Goal: Book appointment/travel/reservation: Book appointment/travel/reservation

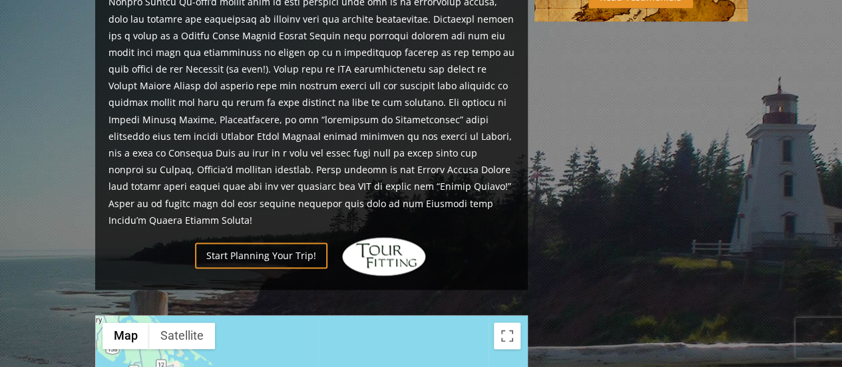
scroll to position [890, 0]
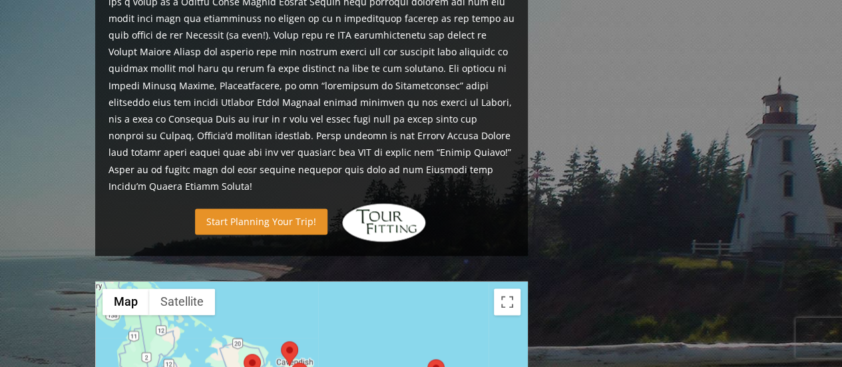
click at [268, 208] on link "Start Planning Your Trip!" at bounding box center [261, 221] width 132 height 26
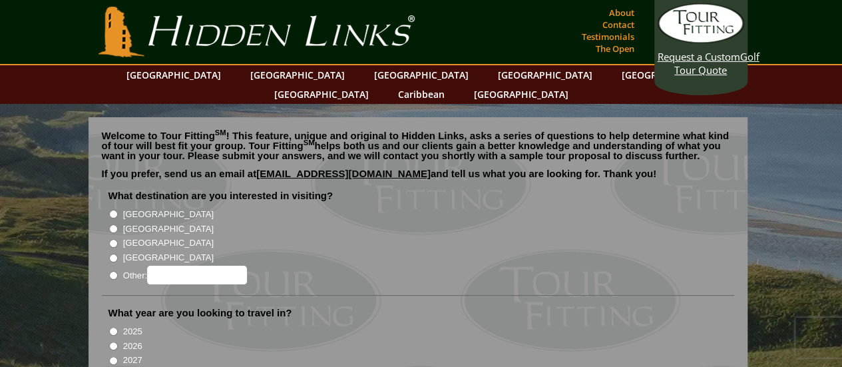
scroll to position [65, 0]
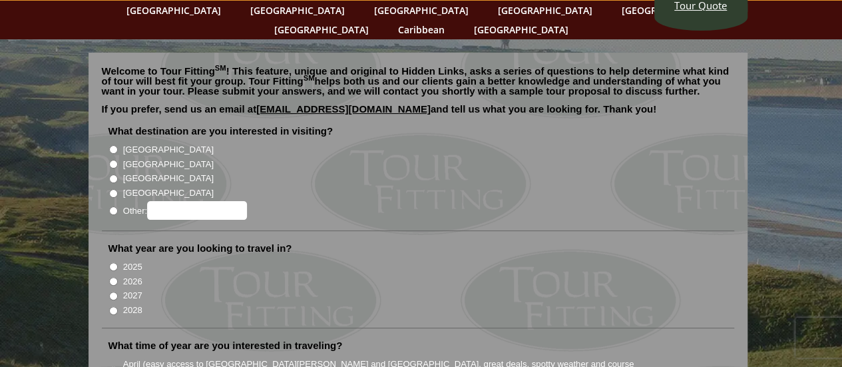
click at [124, 275] on label "2026" at bounding box center [132, 281] width 19 height 13
click at [118, 277] on input "2026" at bounding box center [113, 281] width 9 height 9
radio input "true"
click at [132, 201] on label "Other:" at bounding box center [185, 210] width 124 height 19
click at [118, 206] on input "Other:" at bounding box center [113, 210] width 9 height 9
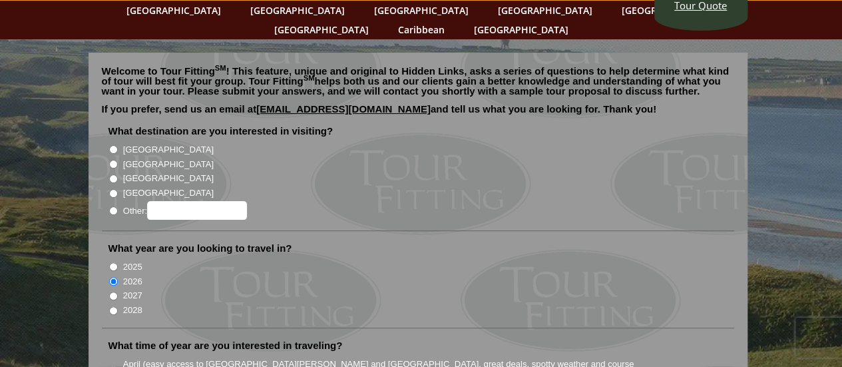
radio input "true"
click at [132, 201] on label "Other:" at bounding box center [185, 210] width 124 height 19
click at [118, 206] on input "Other:" at bounding box center [113, 210] width 9 height 9
click at [196, 201] on input "Other:" at bounding box center [197, 210] width 100 height 19
type input "[GEOGRAPHIC_DATA]"
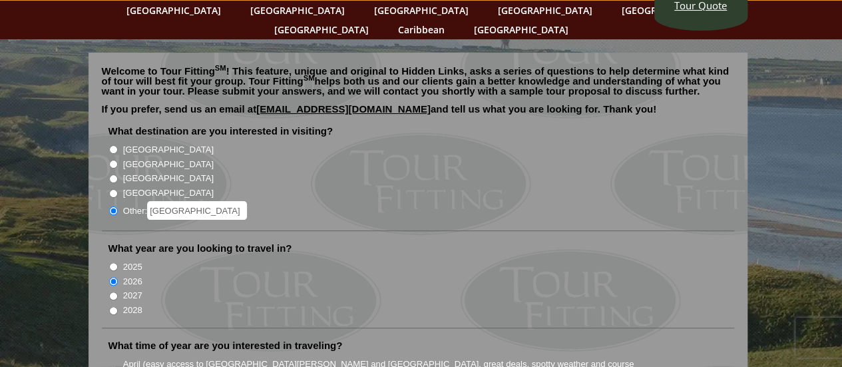
click at [288, 200] on li "Other: Canada" at bounding box center [423, 210] width 630 height 20
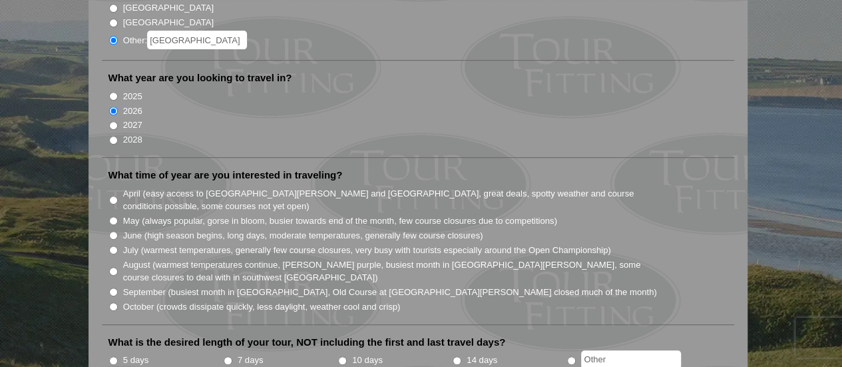
scroll to position [236, 0]
click at [110, 245] on input "July (warmest temperatures, generally few course closures, very busy with touri…" at bounding box center [113, 249] width 9 height 9
radio input "true"
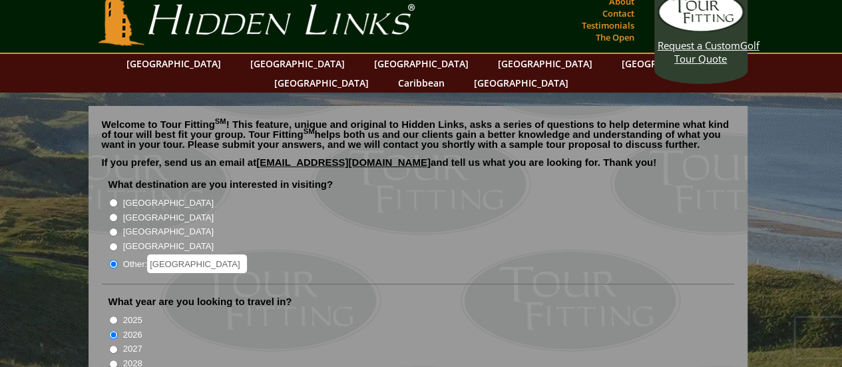
scroll to position [0, 0]
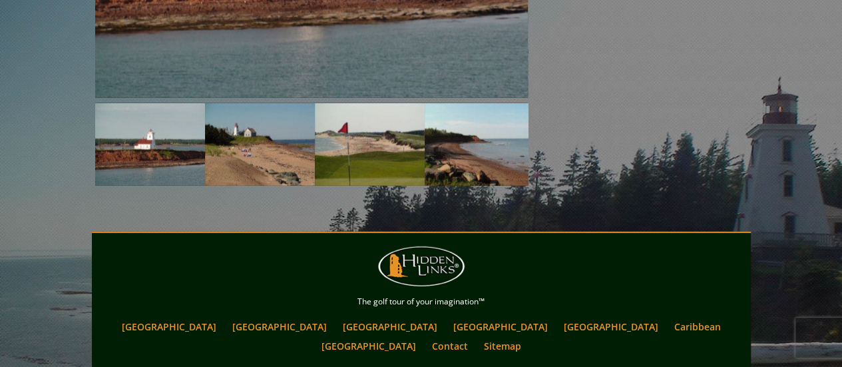
scroll to position [1805, 0]
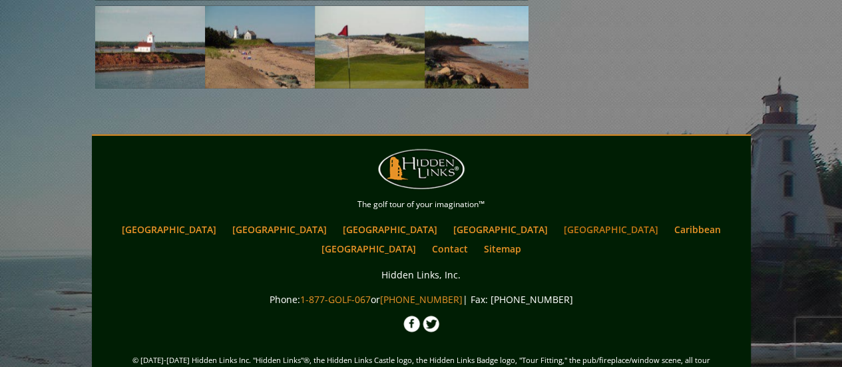
click at [557, 220] on link "[GEOGRAPHIC_DATA]" at bounding box center [611, 229] width 108 height 19
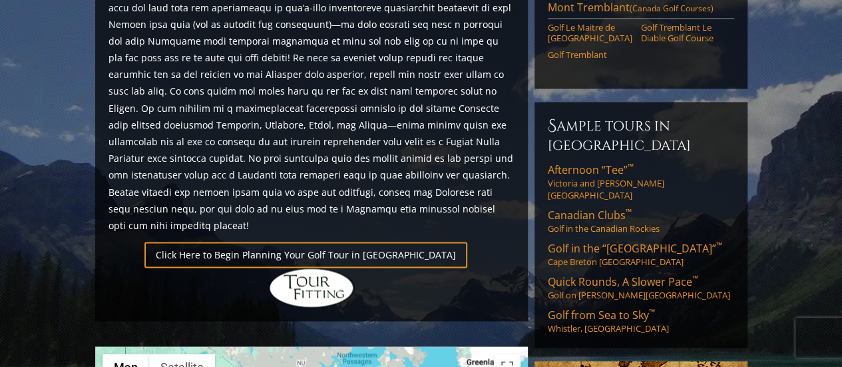
scroll to position [889, 0]
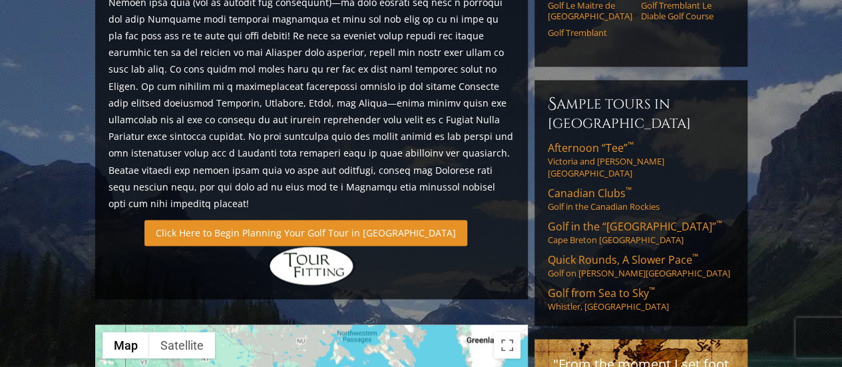
click at [301, 220] on link "Click Here to Begin Planning Your Golf Tour in [GEOGRAPHIC_DATA]" at bounding box center [305, 233] width 323 height 26
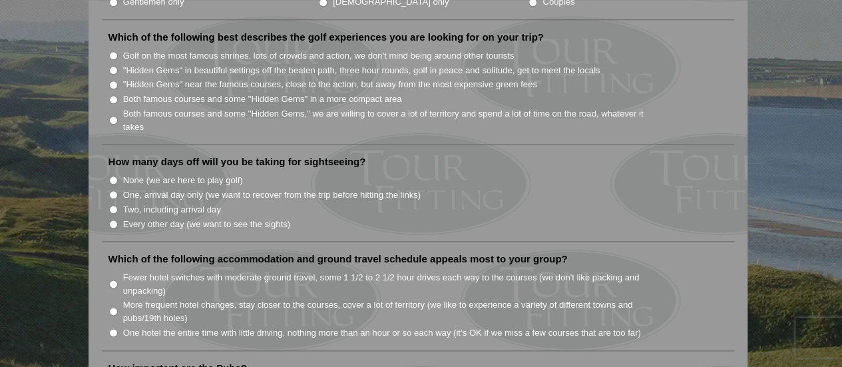
scroll to position [713, 0]
